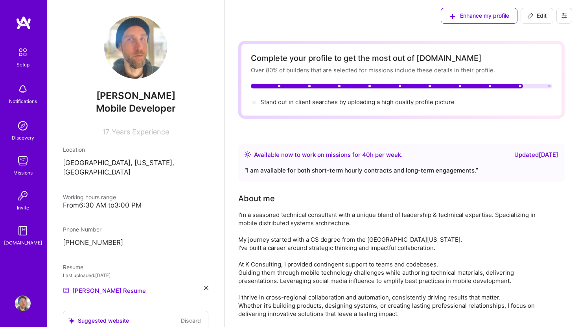
click at [25, 162] on img at bounding box center [23, 161] width 16 height 16
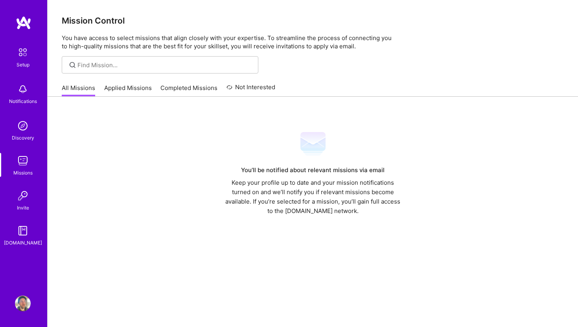
click at [134, 88] on link "Applied Missions" at bounding box center [128, 90] width 48 height 13
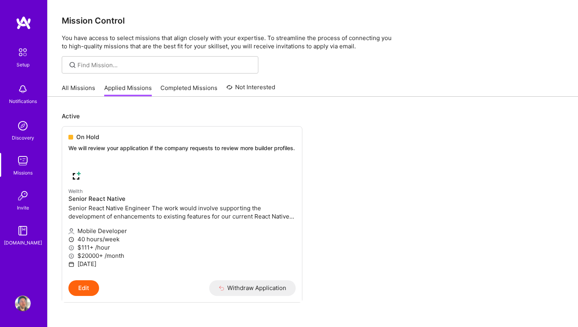
click at [172, 84] on link "Completed Missions" at bounding box center [188, 90] width 57 height 13
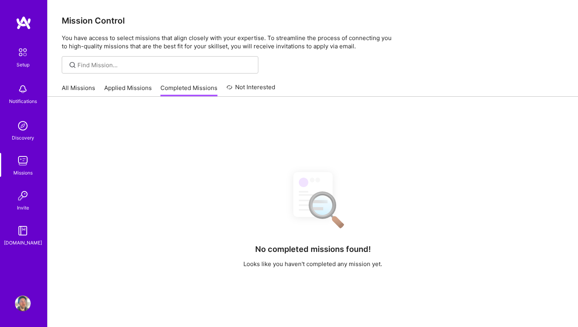
click at [128, 90] on link "Applied Missions" at bounding box center [128, 90] width 48 height 13
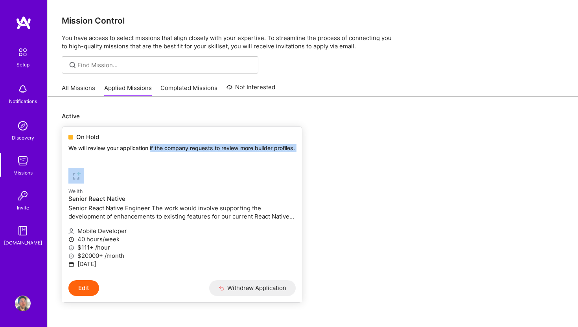
drag, startPoint x: 149, startPoint y: 149, endPoint x: 282, endPoint y: 166, distance: 133.6
click at [282, 166] on div "On Hold We will review your application if the company requests to review more …" at bounding box center [182, 214] width 241 height 177
copy div "if the company requests to review more builder profiles."
